Goal: Transaction & Acquisition: Obtain resource

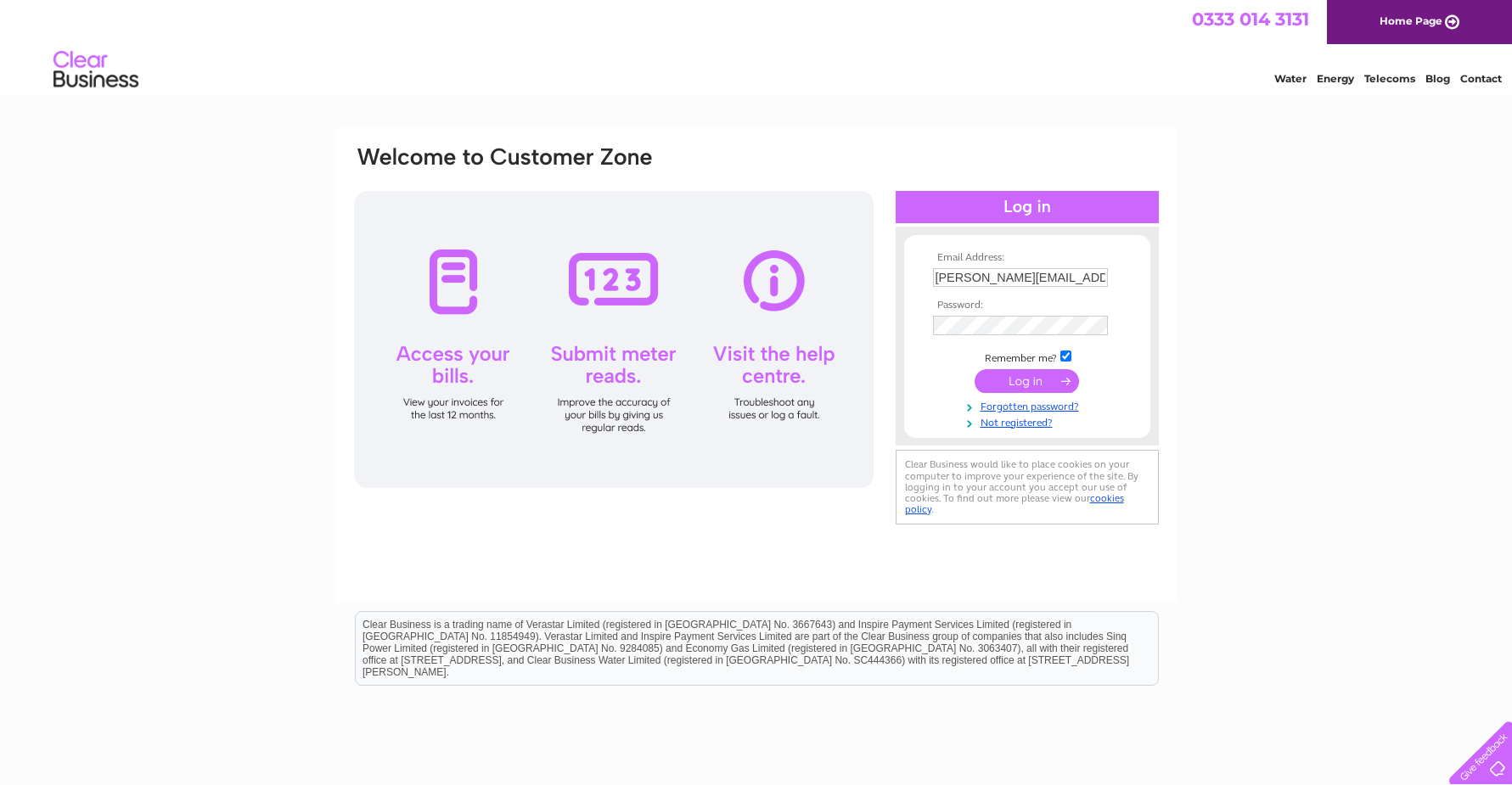
click at [1014, 382] on input "submit" at bounding box center [1026, 381] width 104 height 24
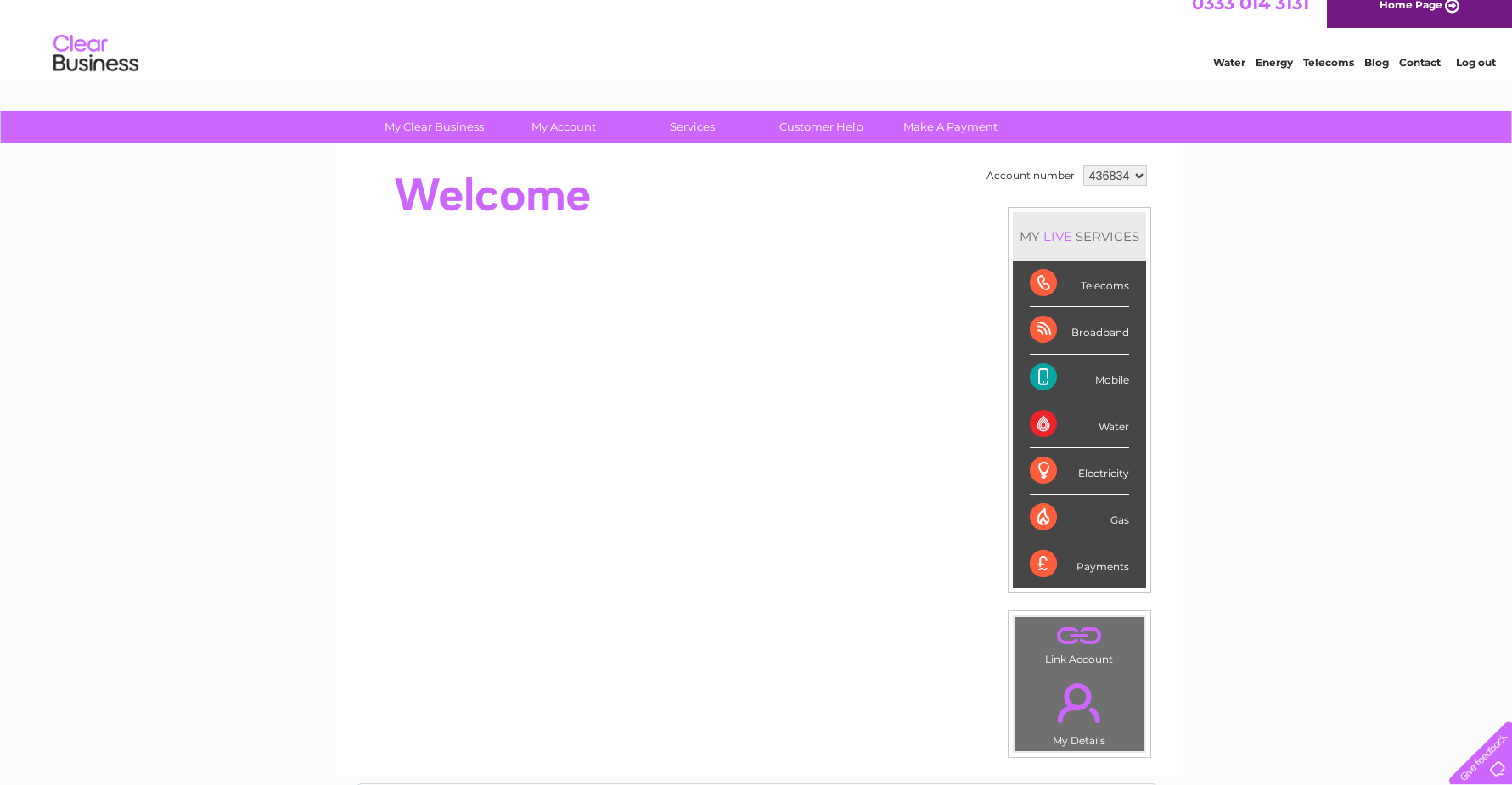
scroll to position [22, 0]
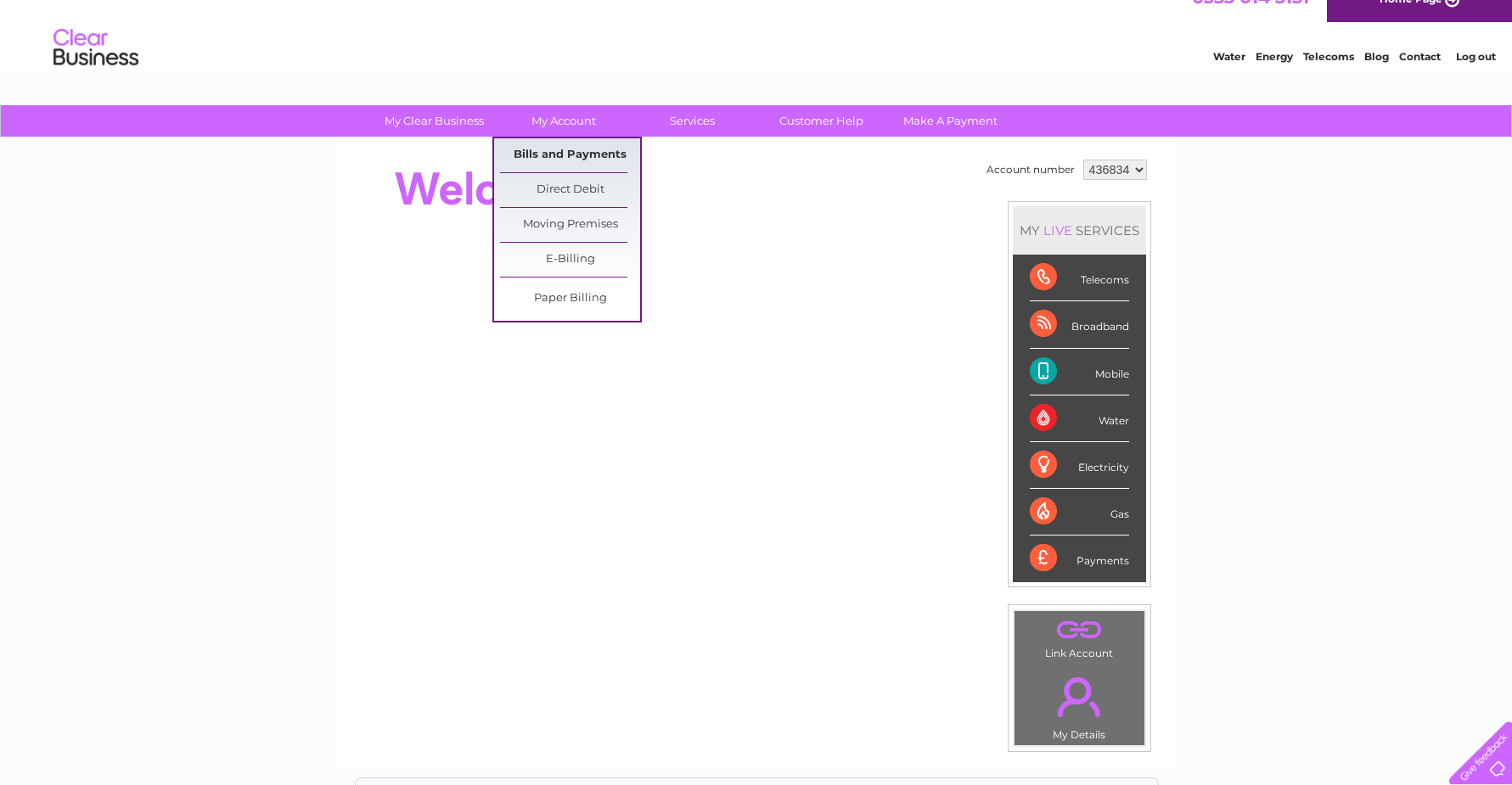
click at [584, 155] on link "Bills and Payments" at bounding box center [570, 156] width 140 height 34
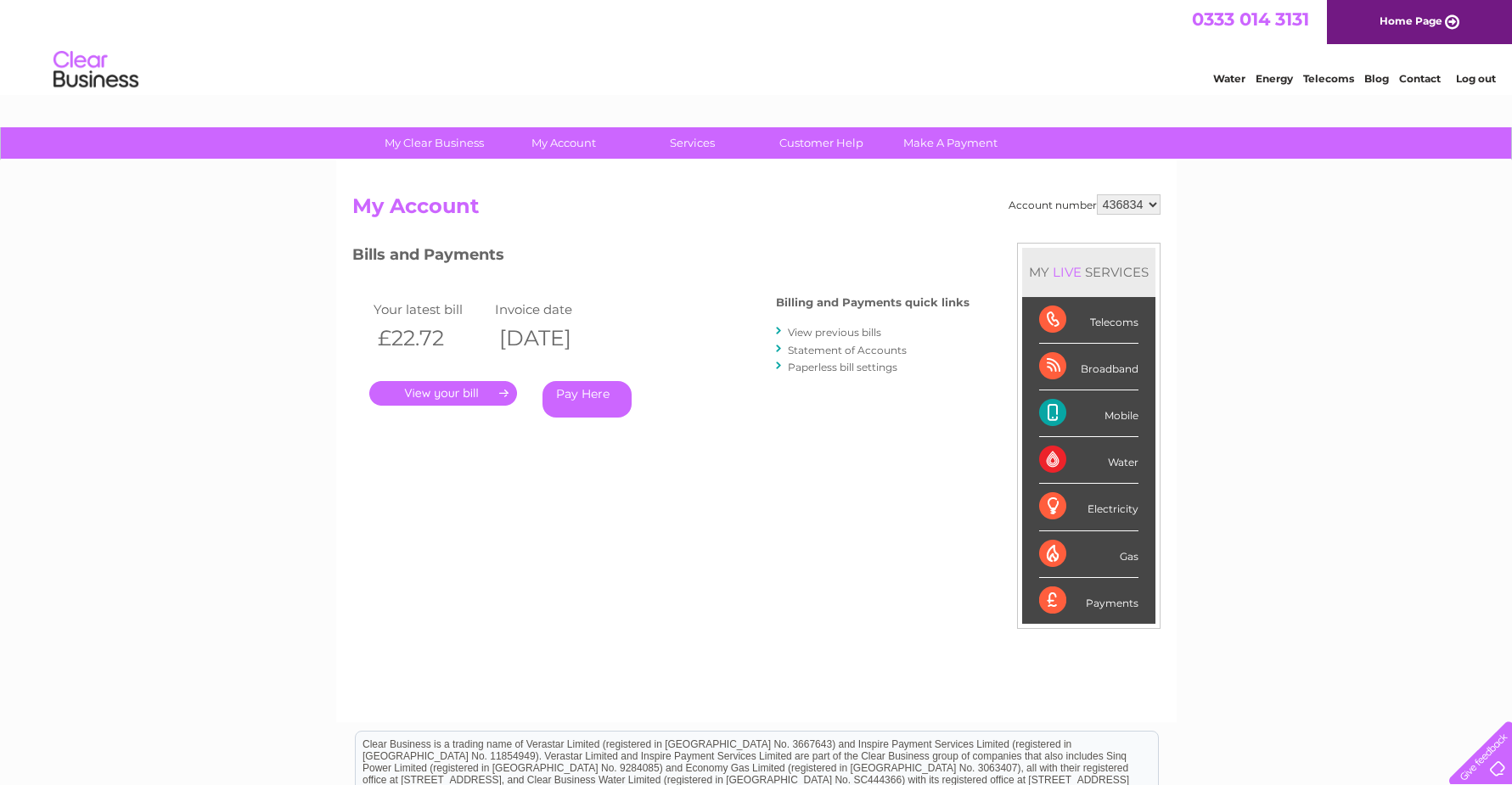
click at [463, 393] on link "." at bounding box center [443, 393] width 148 height 25
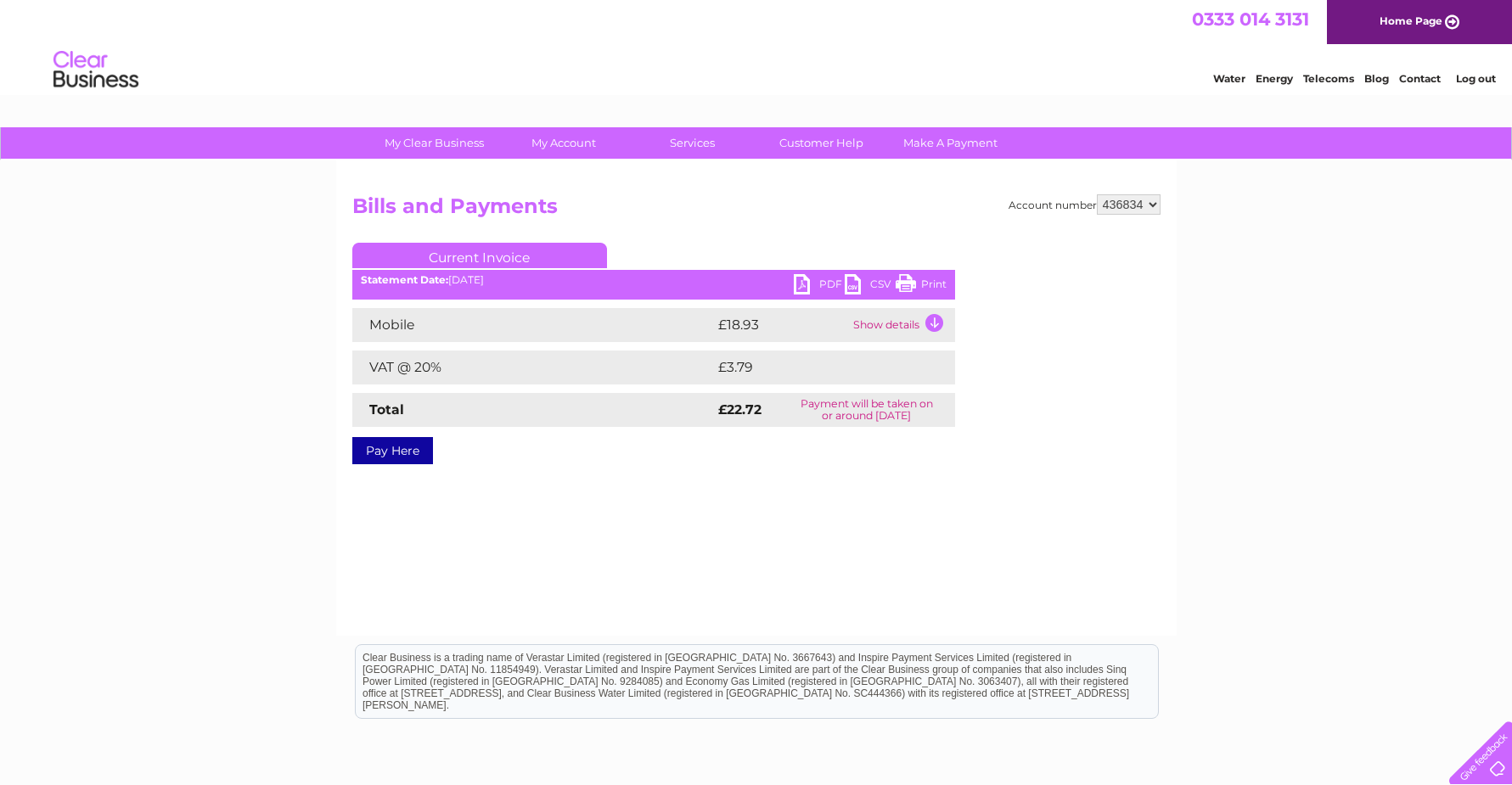
click at [819, 286] on link "PDF" at bounding box center [819, 286] width 51 height 25
